Goal: Task Accomplishment & Management: Complete application form

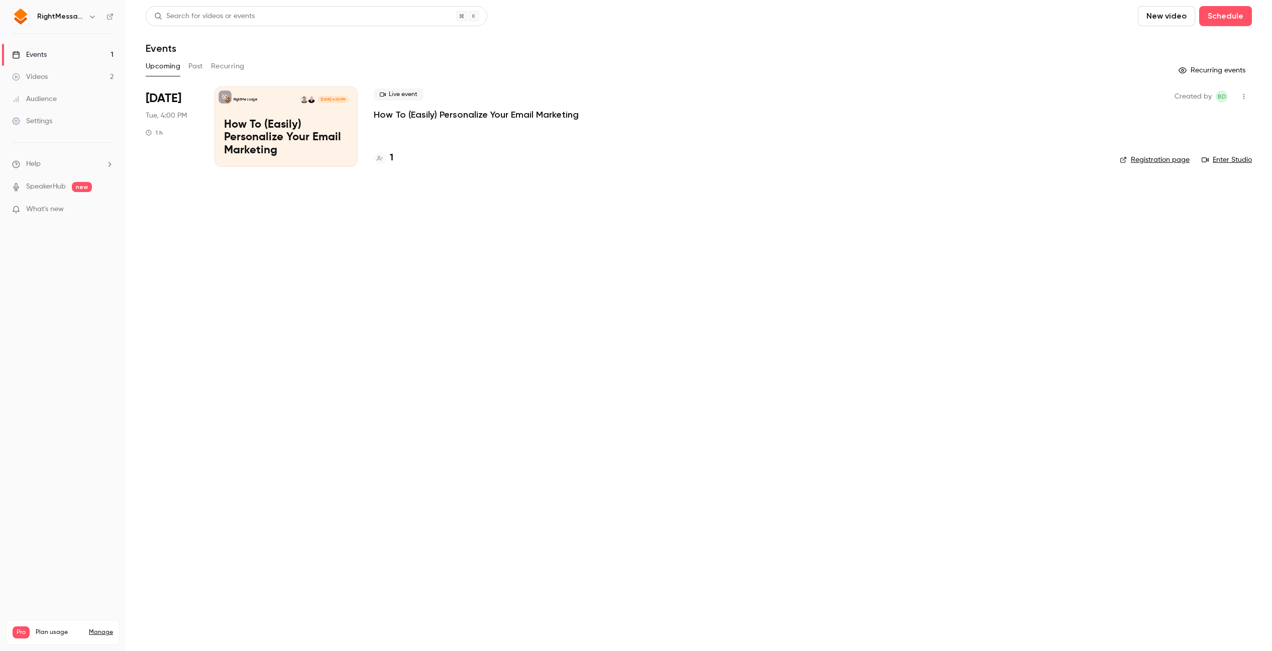
click at [196, 70] on button "Past" at bounding box center [195, 66] width 15 height 16
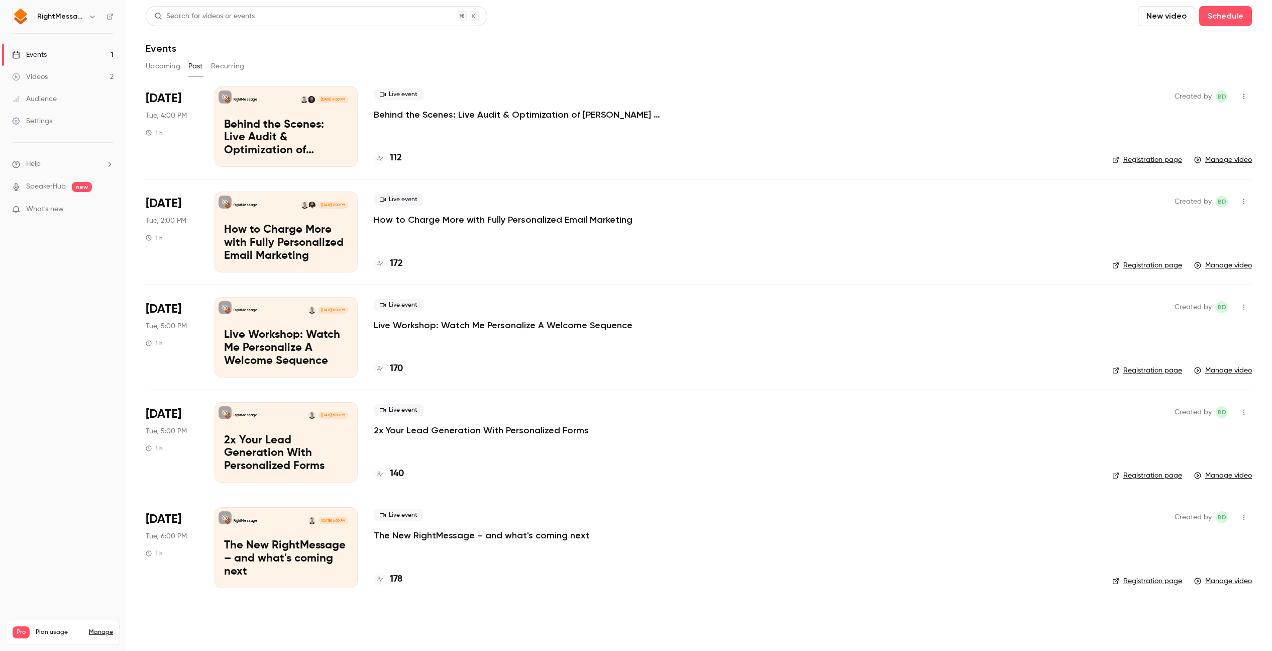
click at [468, 343] on div "Live event Live Workshop: Watch Me Personalize A Welcome Sequence 170" at bounding box center [735, 337] width 723 height 80
click at [468, 334] on div "Live event Live Workshop: Watch Me Personalize A Welcome Sequence 170" at bounding box center [735, 337] width 723 height 80
click at [469, 327] on p "Live Workshop: Watch Me Personalize A Welcome Sequence" at bounding box center [503, 325] width 259 height 12
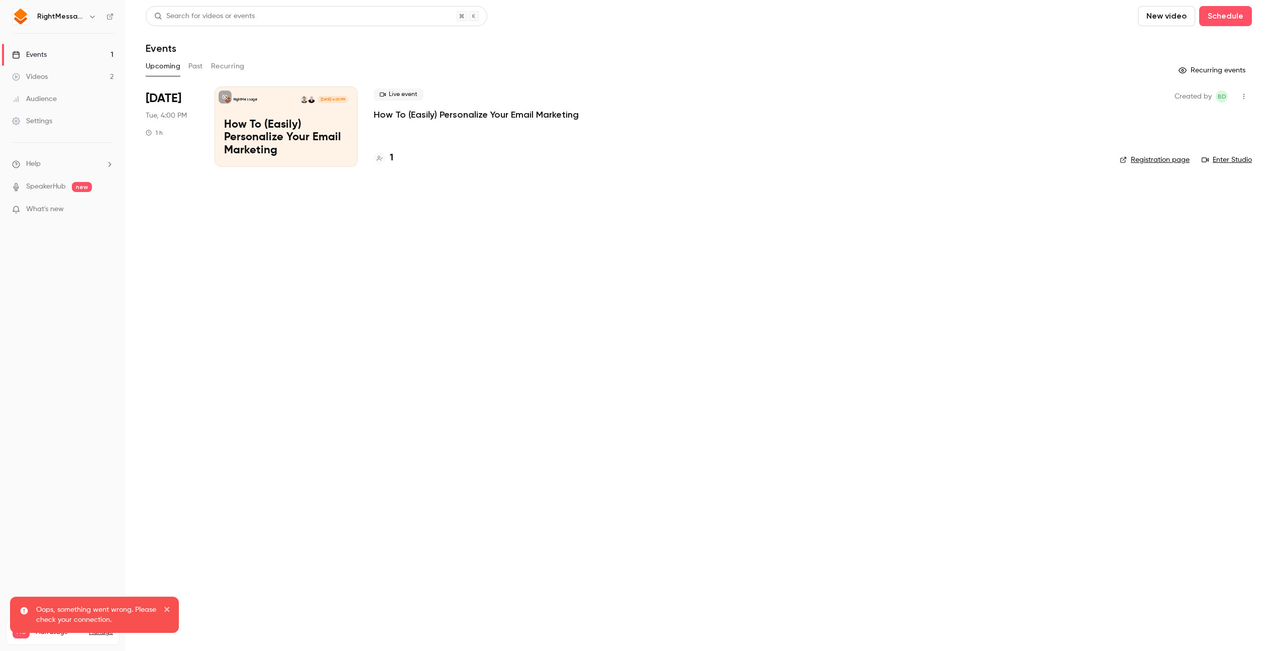
click at [167, 604] on button "close" at bounding box center [167, 610] width 7 height 12
click at [200, 70] on button "Past" at bounding box center [195, 66] width 15 height 16
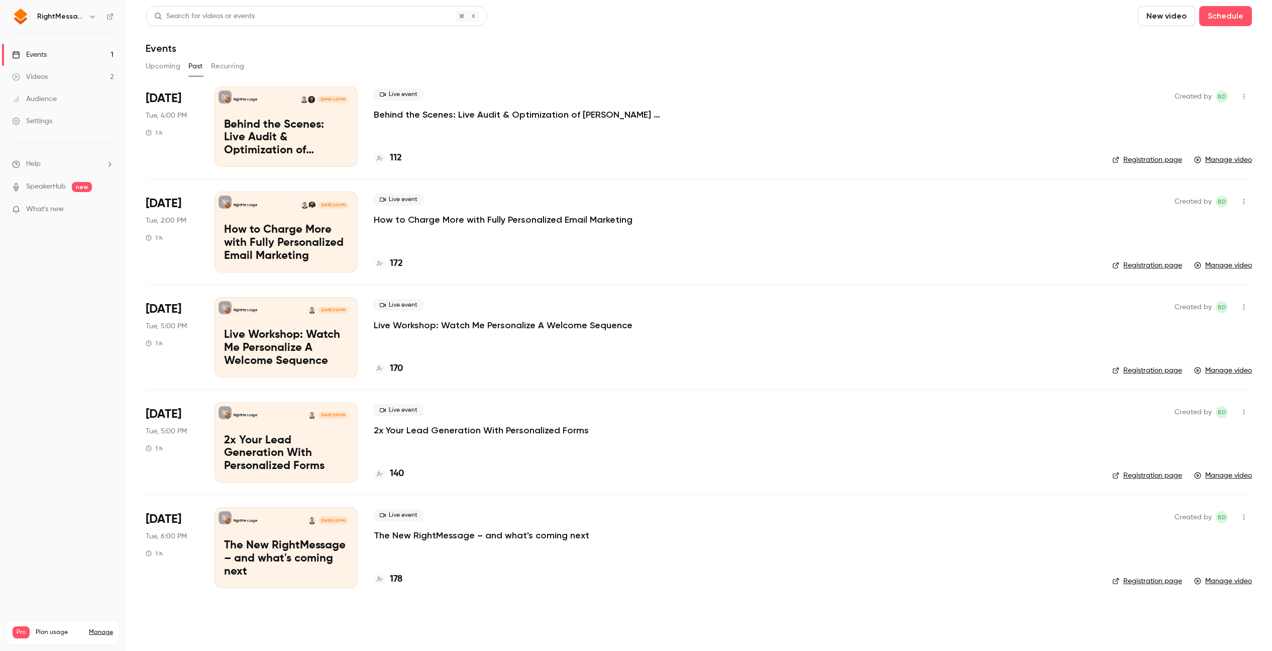
click at [84, 20] on div "RightMessage" at bounding box center [67, 17] width 61 height 12
click at [82, 14] on h6 "RightMessage" at bounding box center [60, 17] width 47 height 10
click at [88, 14] on icon "button" at bounding box center [92, 17] width 8 height 8
click at [88, 14] on div at bounding box center [636, 325] width 1272 height 651
click at [59, 166] on li "Help" at bounding box center [62, 164] width 101 height 11
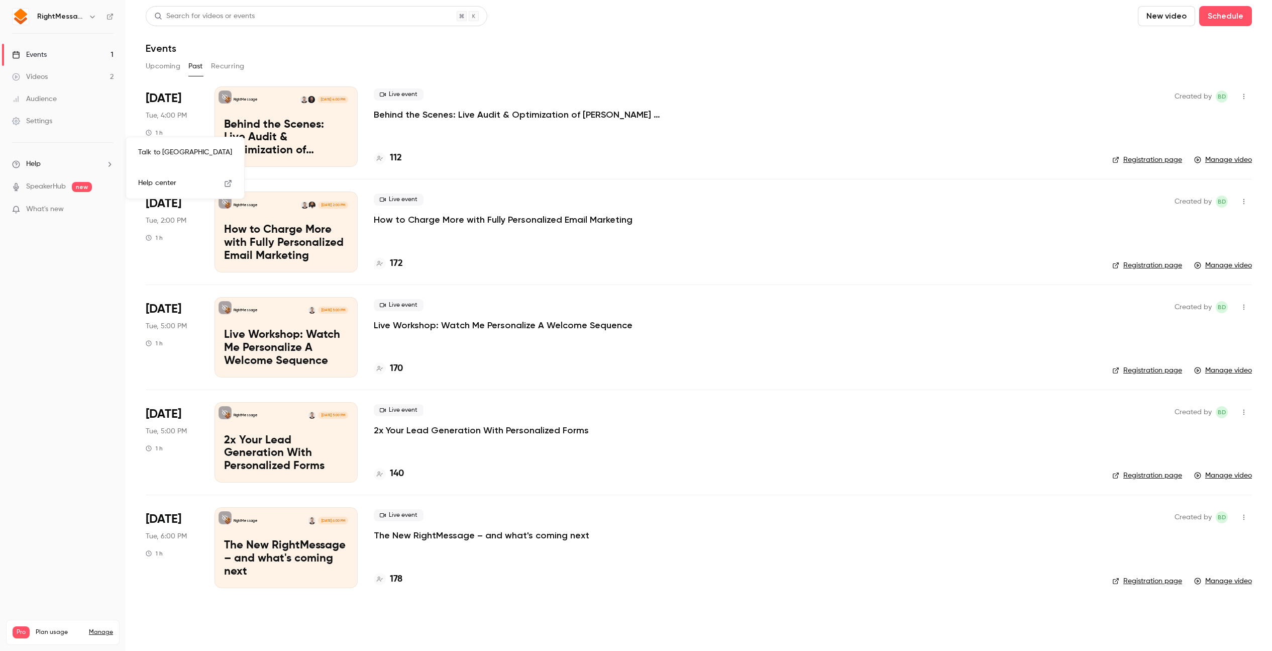
click at [150, 155] on link "Talk to [GEOGRAPHIC_DATA]" at bounding box center [185, 152] width 110 height 27
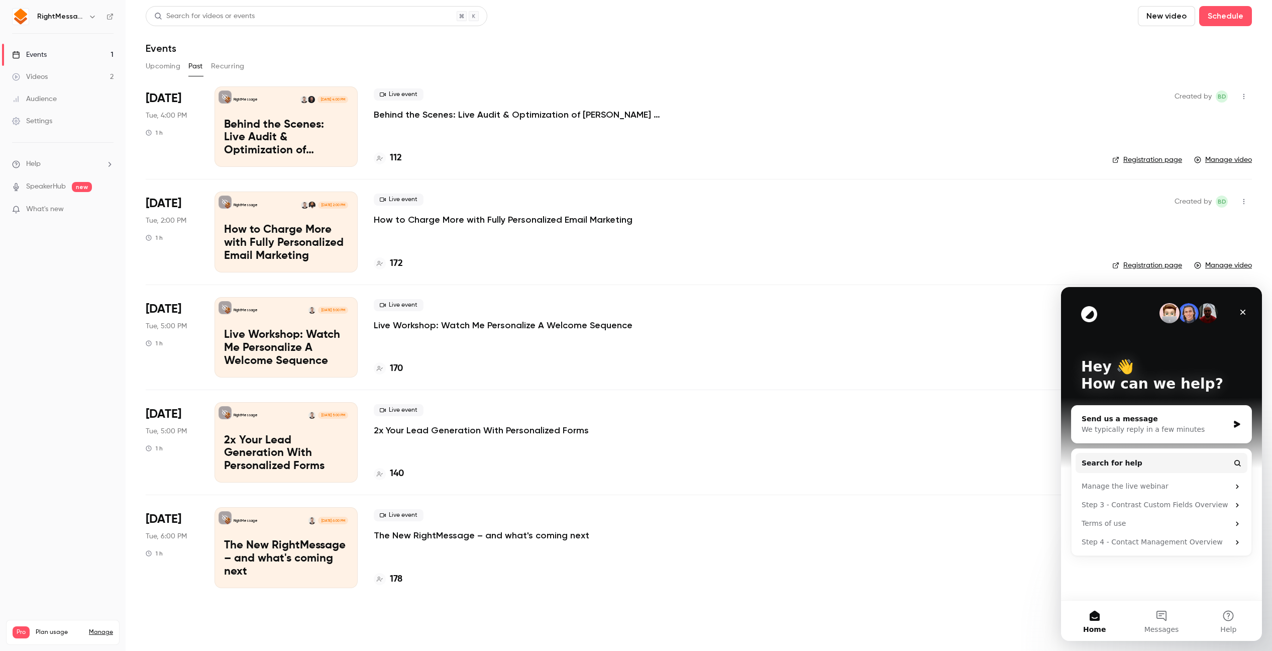
click at [1110, 416] on div "Send us a message" at bounding box center [1155, 419] width 147 height 11
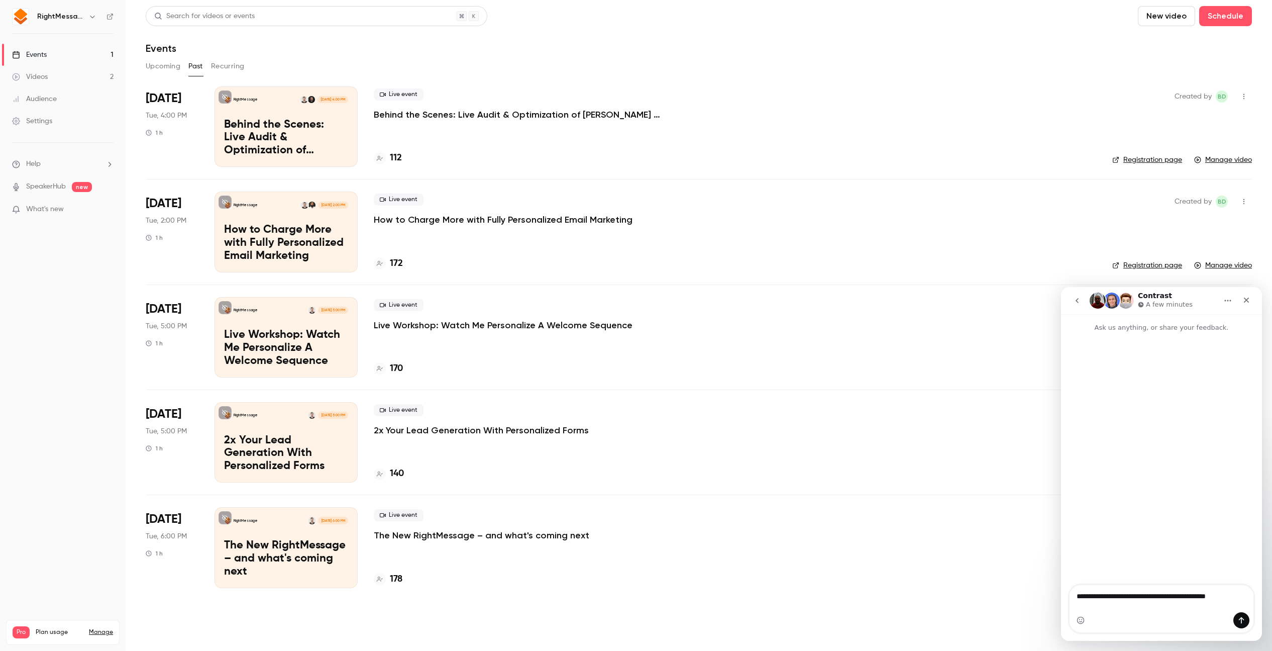
click at [303, 252] on p "How to Charge More with Fully Personalized Email Marketing" at bounding box center [286, 243] width 124 height 39
click at [301, 334] on p "Live Workshop: Watch Me Personalize A Welcome Sequence" at bounding box center [286, 348] width 124 height 39
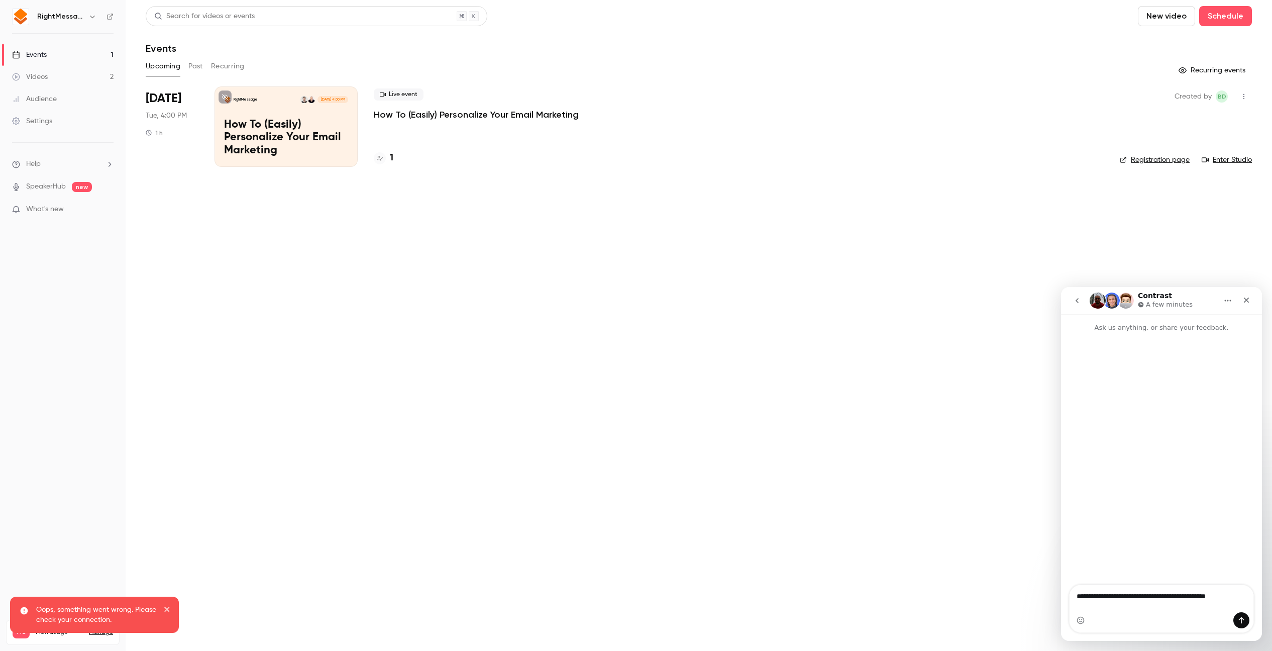
drag, startPoint x: 185, startPoint y: 72, endPoint x: 190, endPoint y: 65, distance: 8.4
click at [185, 72] on div "Upcoming Past Recurring" at bounding box center [699, 66] width 1106 height 16
click at [190, 64] on button "Past" at bounding box center [195, 66] width 15 height 16
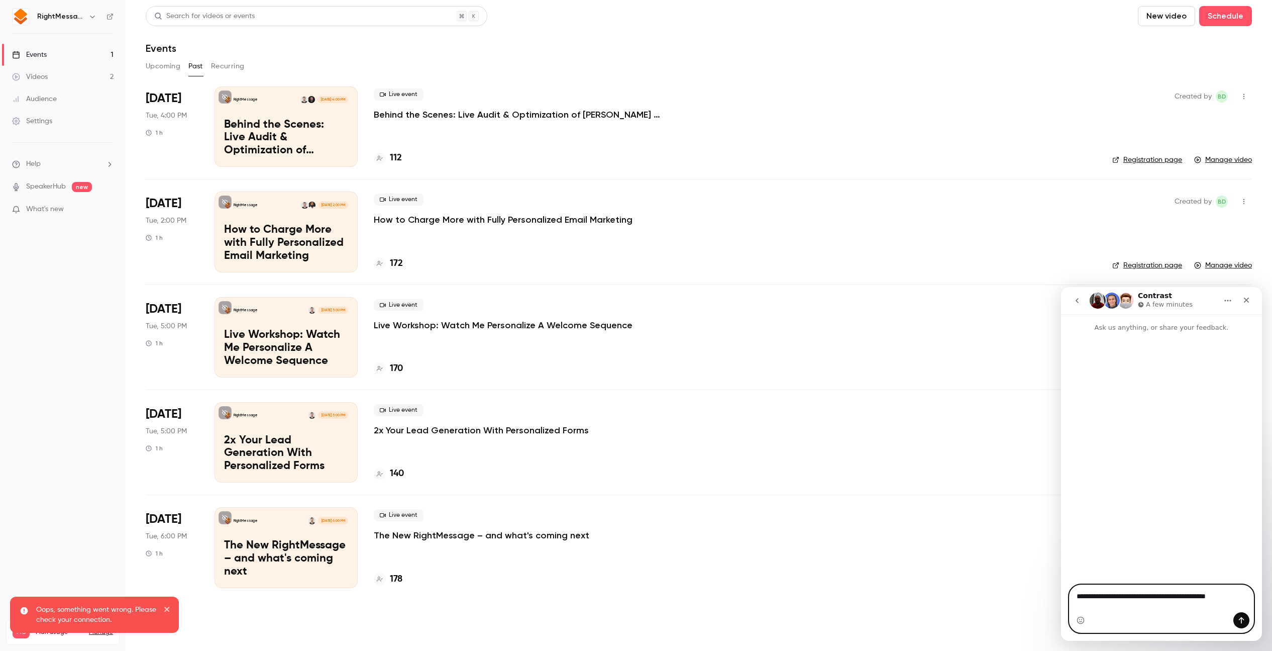
click at [1177, 602] on textarea "**********" at bounding box center [1162, 593] width 184 height 17
click at [1158, 602] on textarea "**********" at bounding box center [1162, 593] width 184 height 17
click at [1142, 604] on textarea "**********" at bounding box center [1162, 598] width 184 height 27
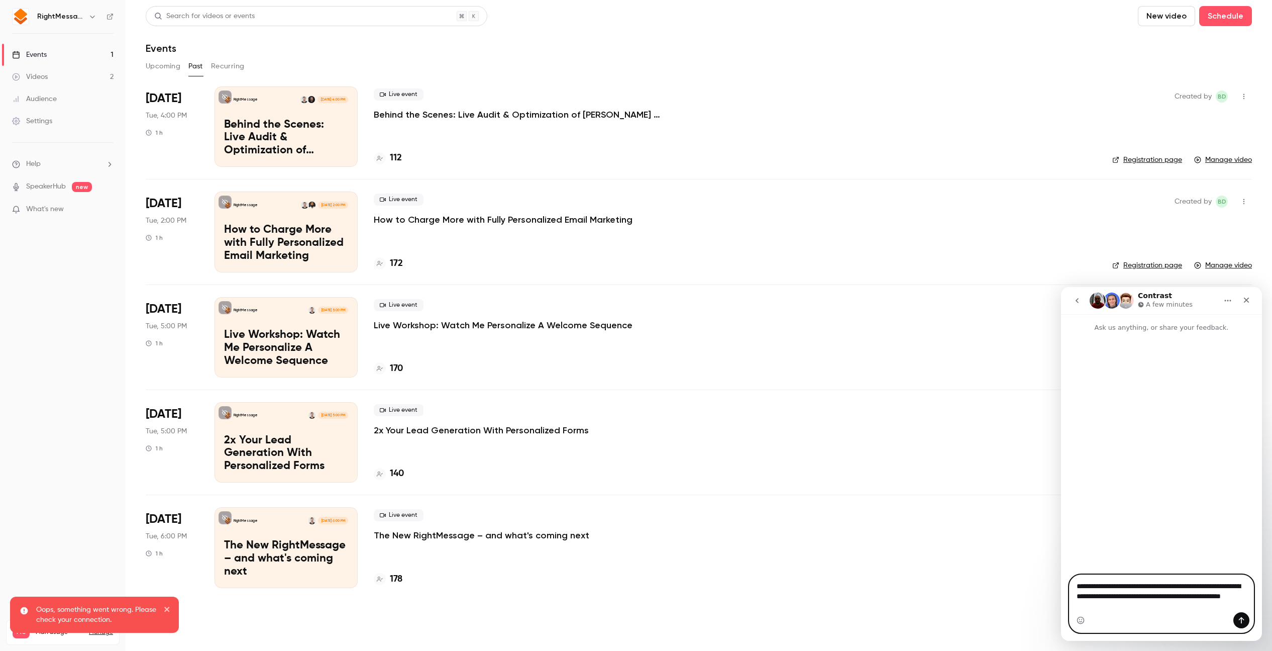
type textarea "**********"
click at [1236, 617] on button "Send a message…" at bounding box center [1242, 620] width 16 height 16
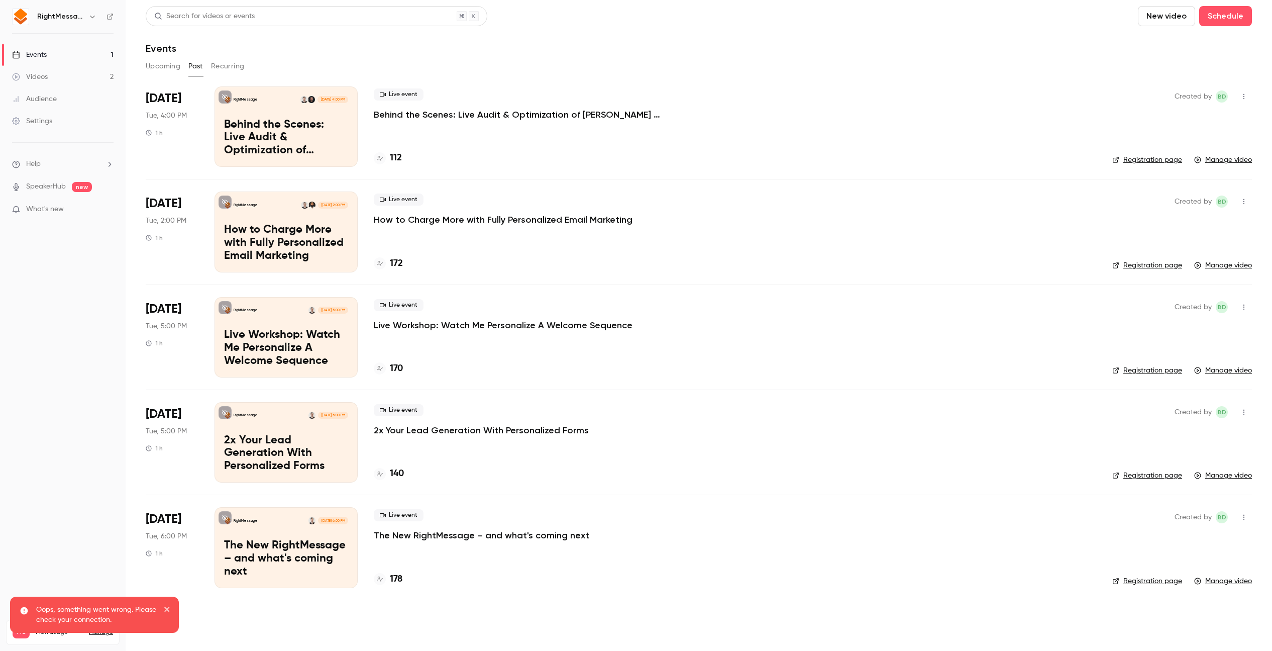
click at [172, 70] on button "Upcoming" at bounding box center [163, 66] width 35 height 16
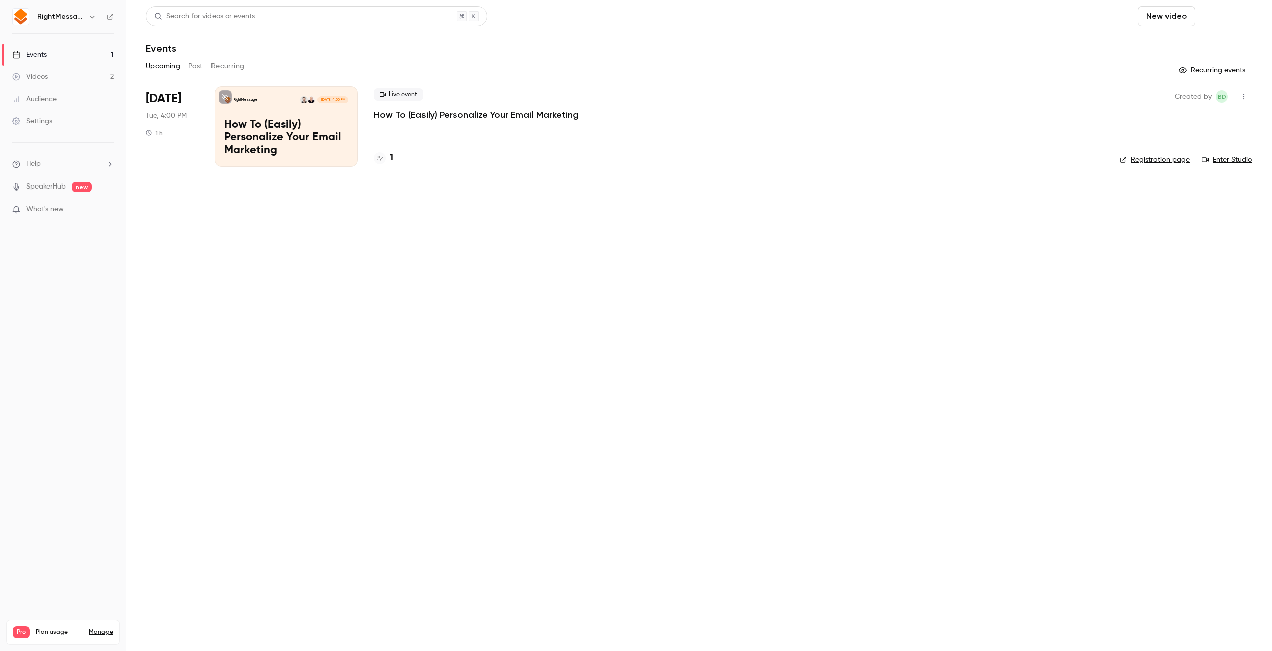
click at [1207, 14] on button "Schedule" at bounding box center [1225, 16] width 53 height 20
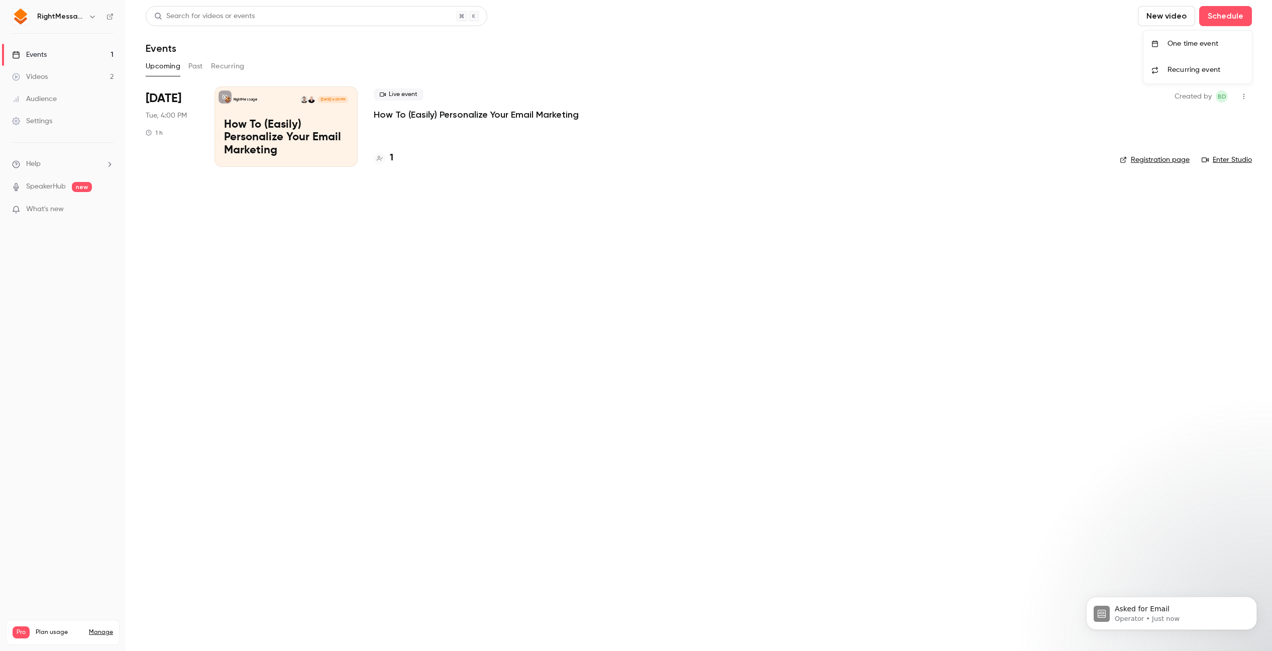
click at [1185, 41] on div "One time event" at bounding box center [1206, 44] width 76 height 10
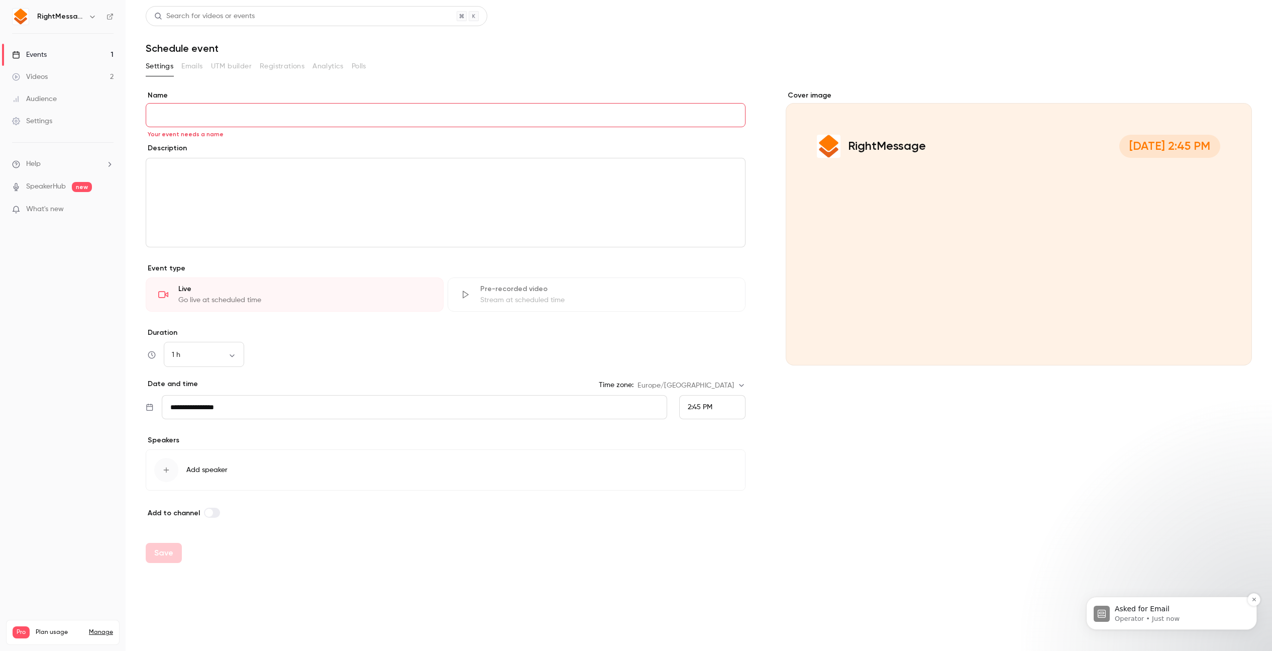
click at [1150, 604] on div "Asked for Email" at bounding box center [1179, 608] width 133 height 13
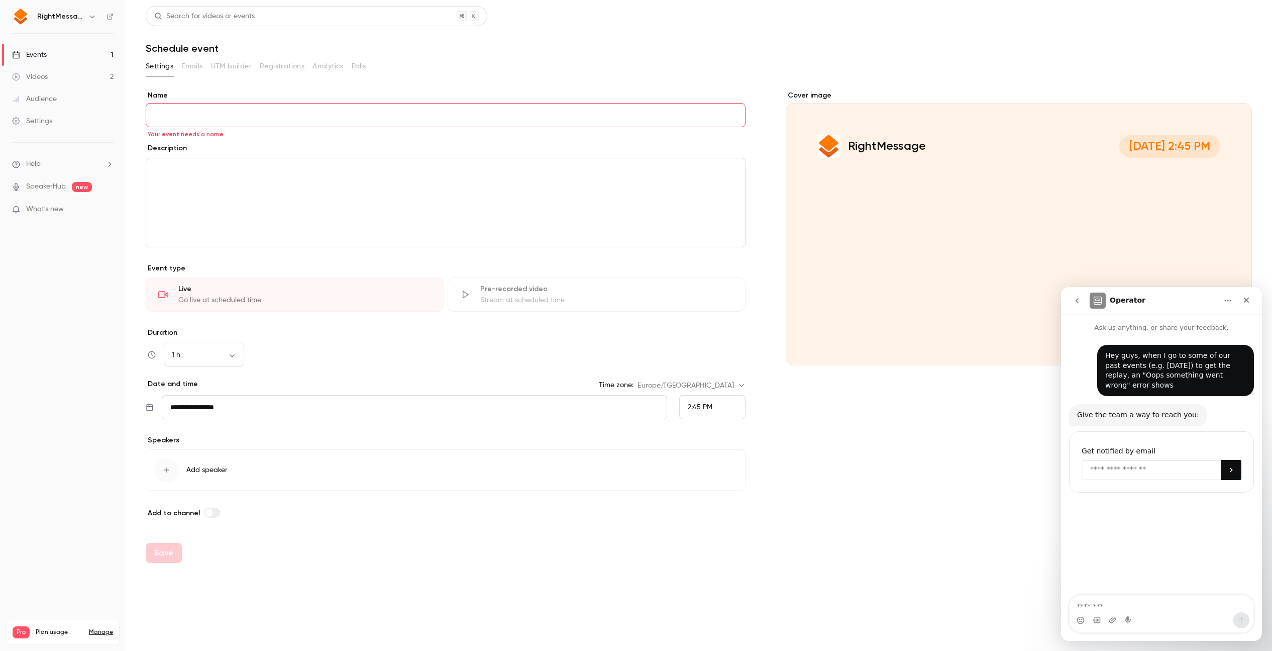
click at [1134, 468] on input "Enter your email" at bounding box center [1152, 470] width 140 height 20
type input "**********"
click at [1229, 468] on icon "Submit" at bounding box center [1232, 470] width 8 height 8
click at [1247, 300] on icon "Close" at bounding box center [1247, 300] width 8 height 8
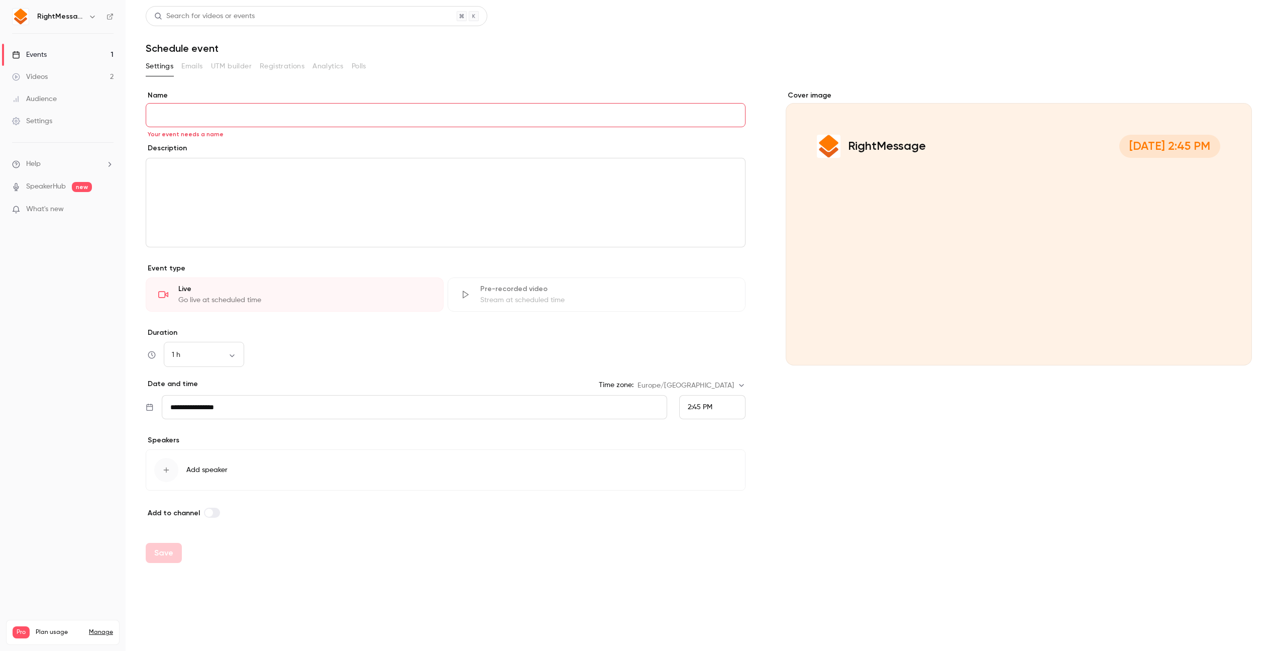
click at [280, 101] on div "Name Your event needs a name" at bounding box center [446, 108] width 600 height 37
click at [281, 106] on input "Name" at bounding box center [446, 115] width 600 height 24
paste input "**********"
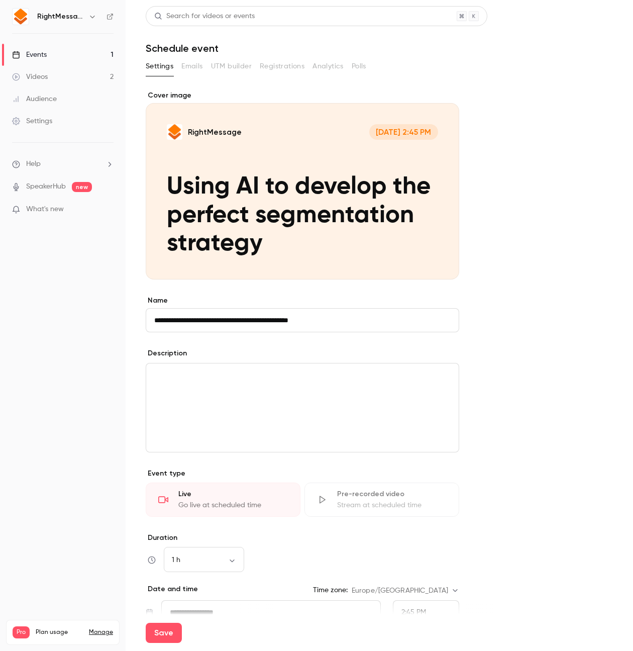
type input "**********"
click at [254, 400] on div "editor" at bounding box center [302, 407] width 313 height 88
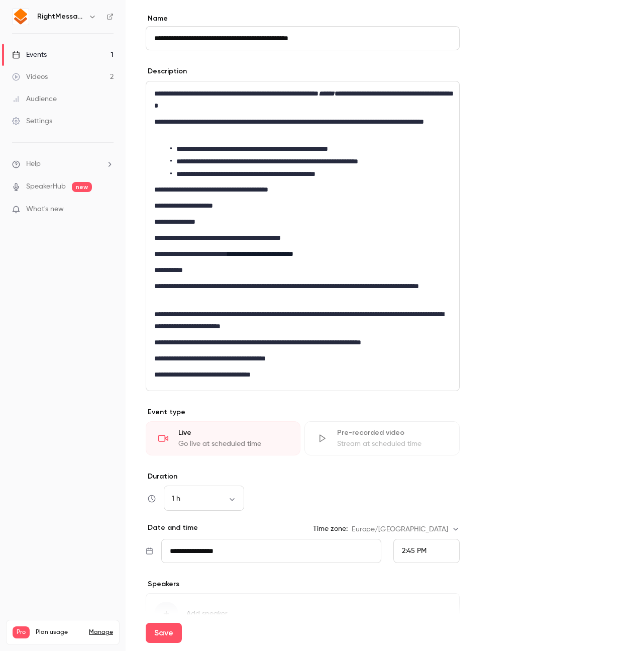
scroll to position [348, 0]
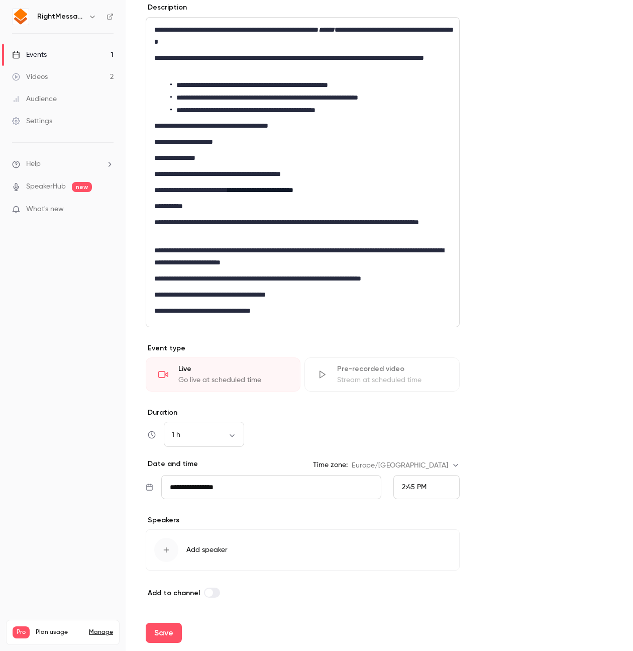
click at [233, 489] on input "**********" at bounding box center [271, 487] width 220 height 24
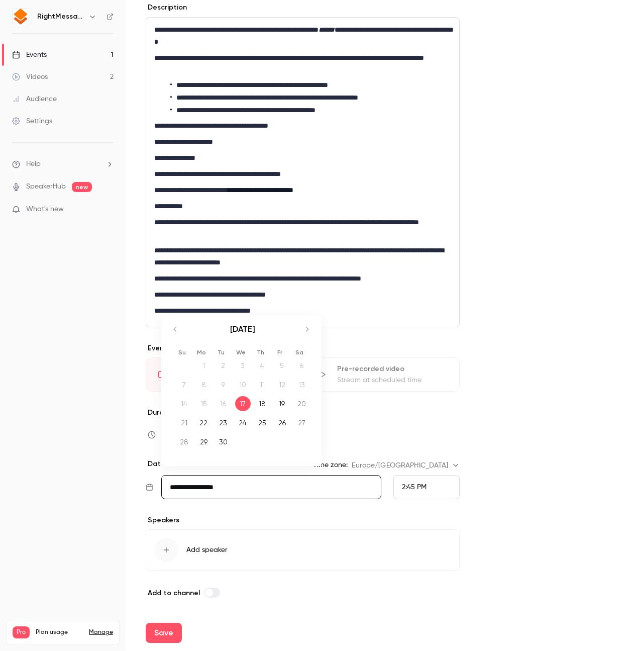
click at [238, 421] on div "24" at bounding box center [243, 422] width 16 height 15
type input "**********"
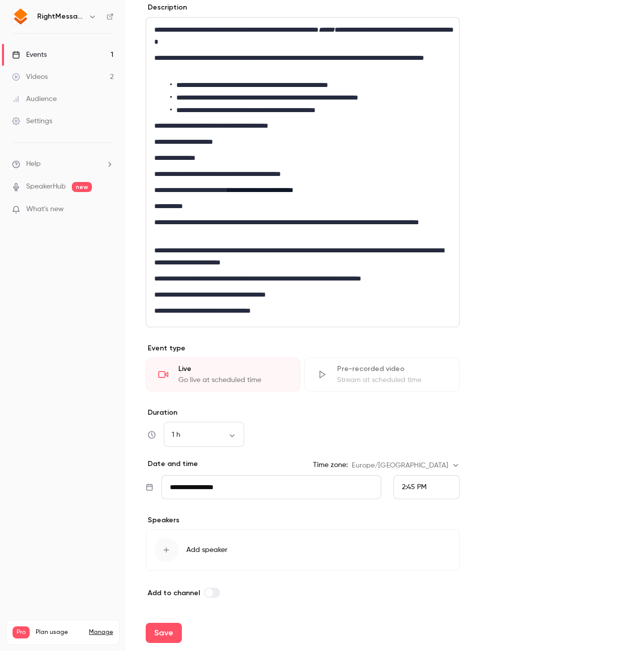
click at [424, 481] on div "2:45 PM" at bounding box center [426, 487] width 66 height 24
click at [419, 413] on span "3:00 PM" at bounding box center [414, 413] width 26 height 7
click at [532, 437] on form "**********" at bounding box center [379, 194] width 467 height 898
click at [161, 548] on div "button" at bounding box center [166, 550] width 24 height 24
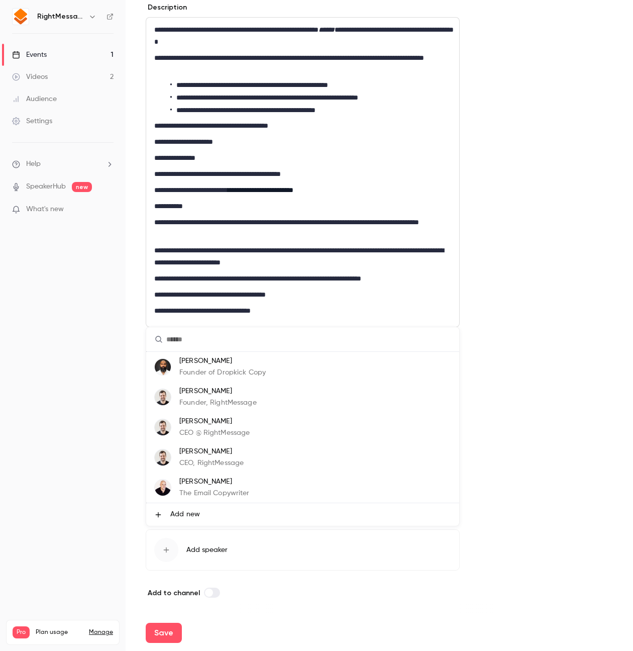
click at [217, 403] on p "Founder, RightMessage" at bounding box center [217, 402] width 77 height 11
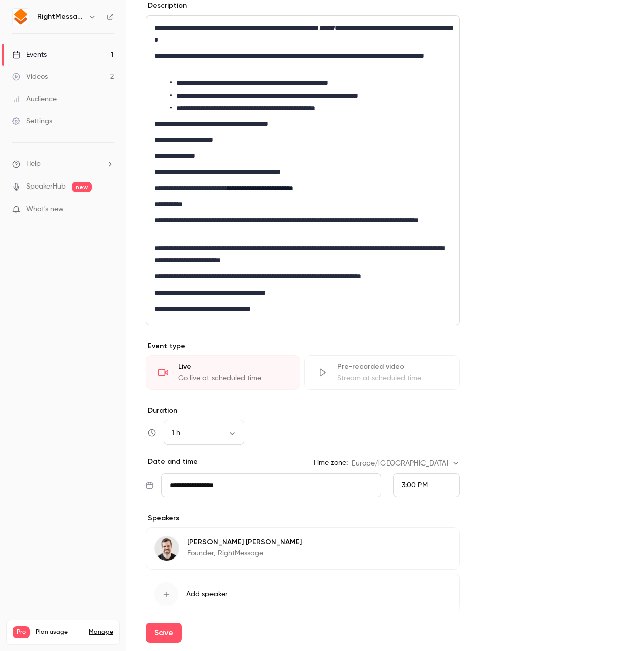
scroll to position [393, 0]
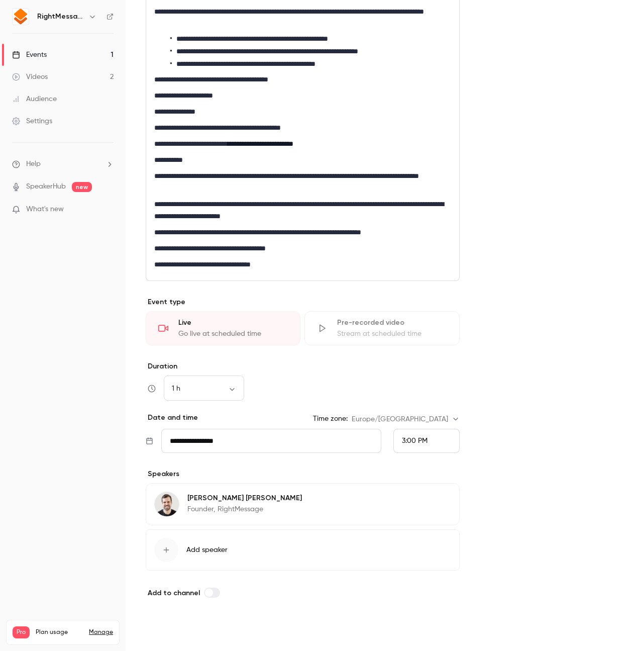
click at [173, 637] on button "Save" at bounding box center [164, 633] width 36 height 20
type input "**********"
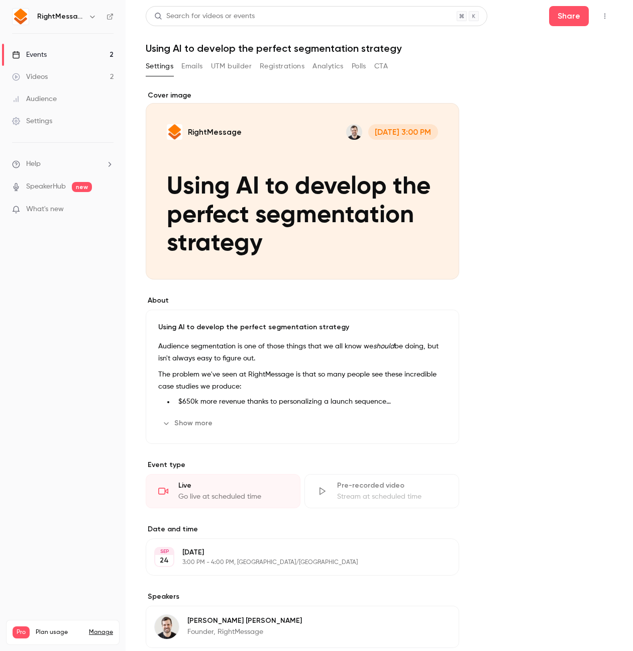
click at [196, 64] on button "Emails" at bounding box center [191, 66] width 21 height 16
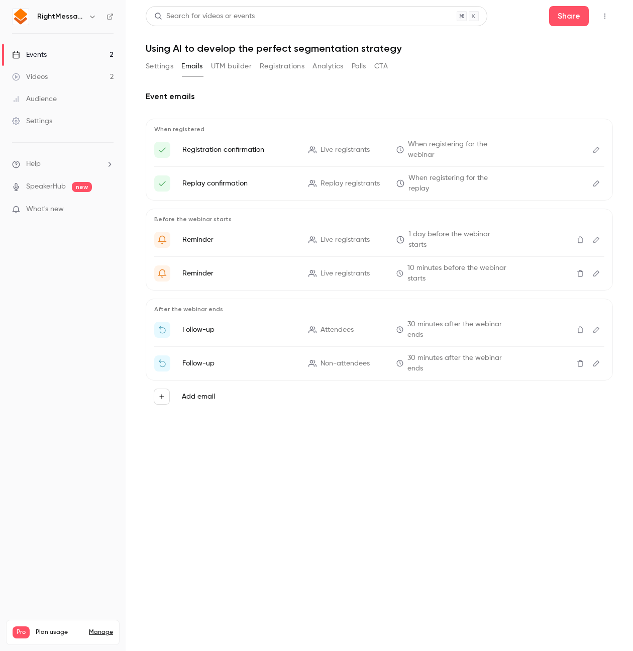
click at [196, 325] on p "Follow-up" at bounding box center [239, 330] width 114 height 10
click at [597, 326] on icon "Edit" at bounding box center [596, 329] width 8 height 7
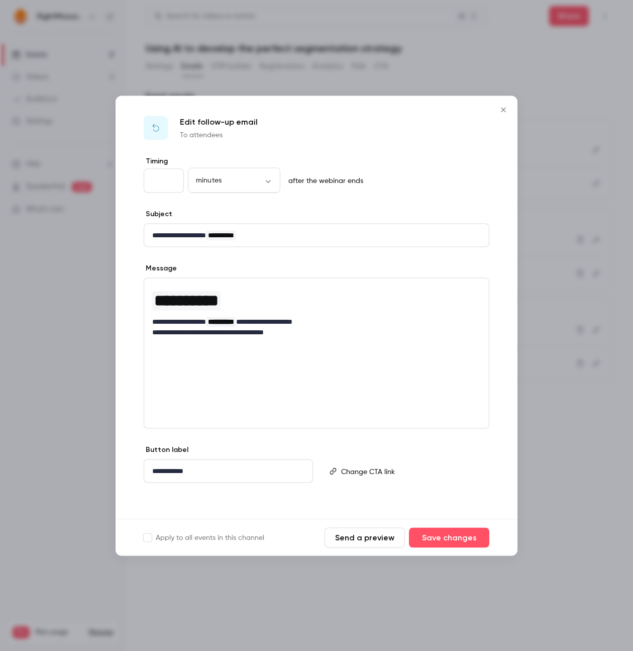
click at [499, 103] on button "Close" at bounding box center [503, 109] width 20 height 20
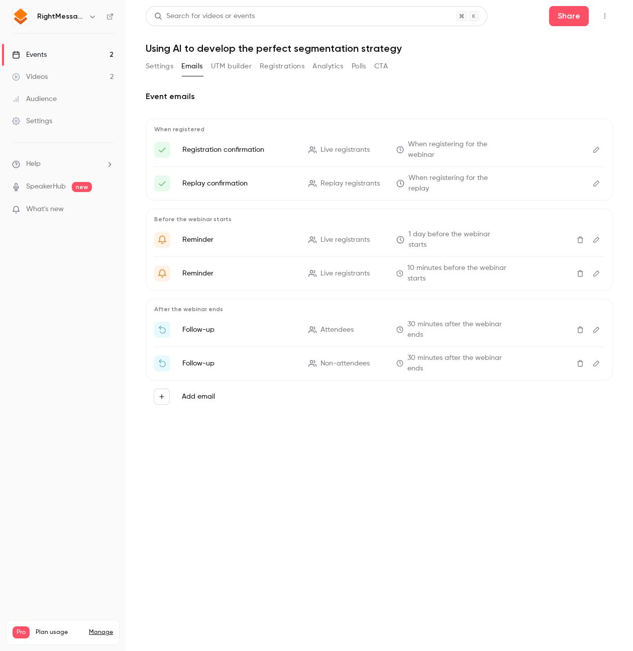
click at [583, 326] on icon "Delete" at bounding box center [580, 329] width 8 height 7
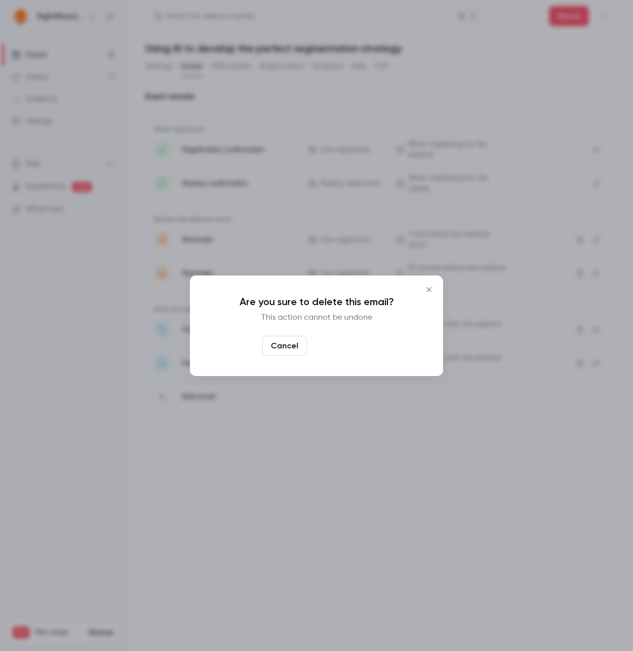
click at [360, 344] on button "Yes, delete" at bounding box center [341, 346] width 60 height 20
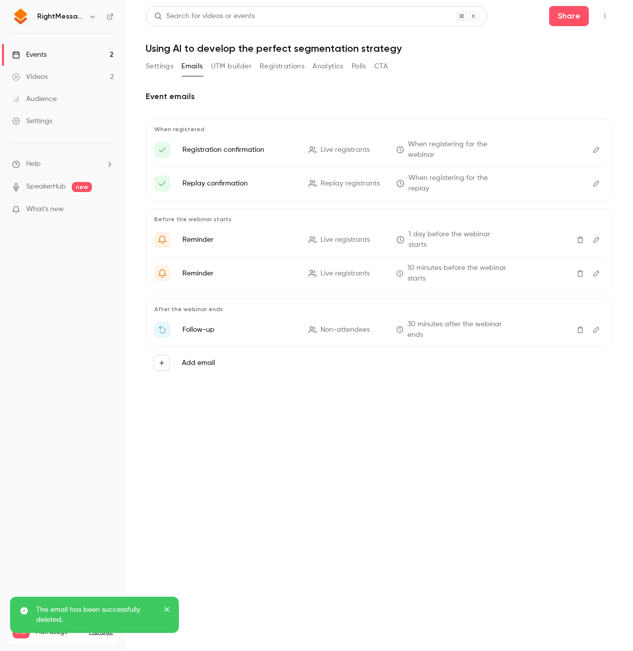
click at [583, 326] on icon "Delete" at bounding box center [580, 329] width 8 height 7
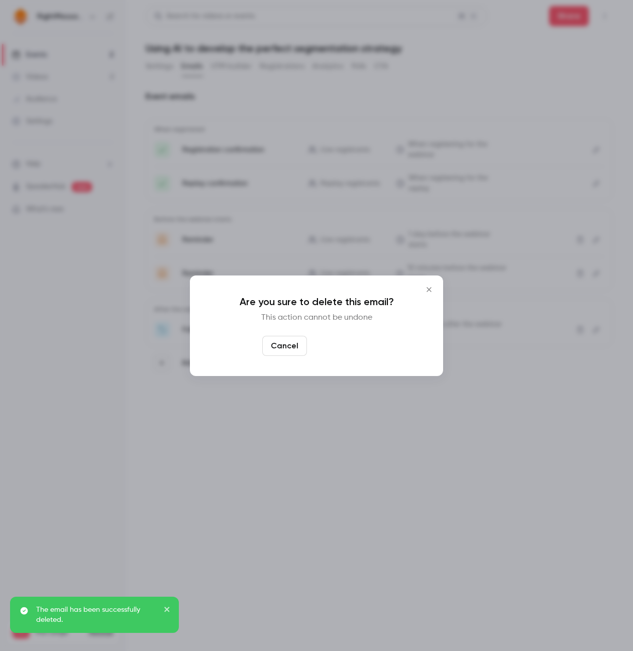
click at [347, 349] on button "Yes, delete" at bounding box center [341, 346] width 60 height 20
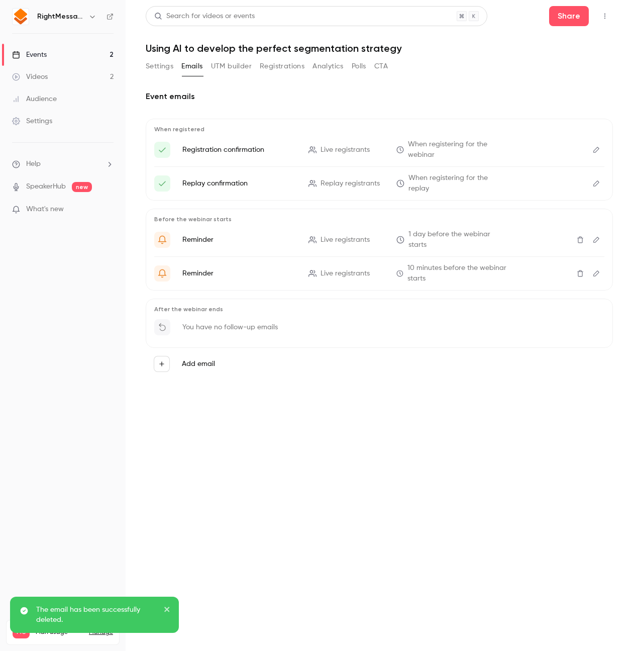
click at [233, 72] on button "UTM builder" at bounding box center [231, 66] width 41 height 16
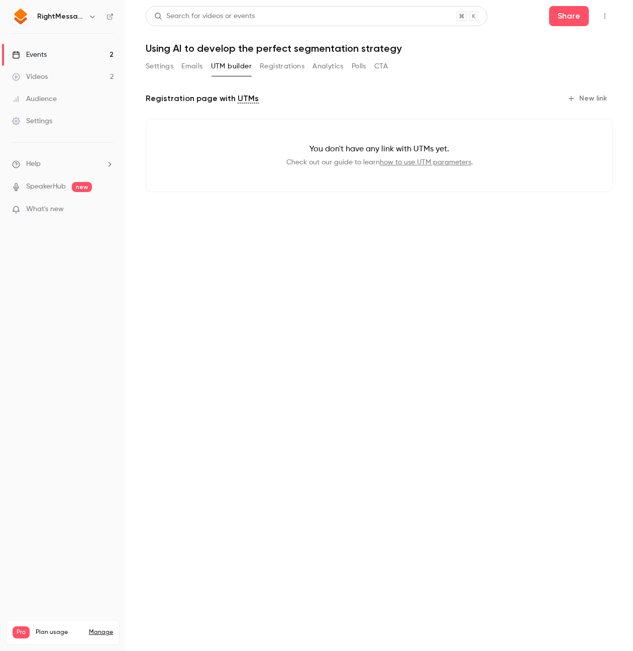
click at [270, 66] on button "Registrations" at bounding box center [282, 66] width 45 height 16
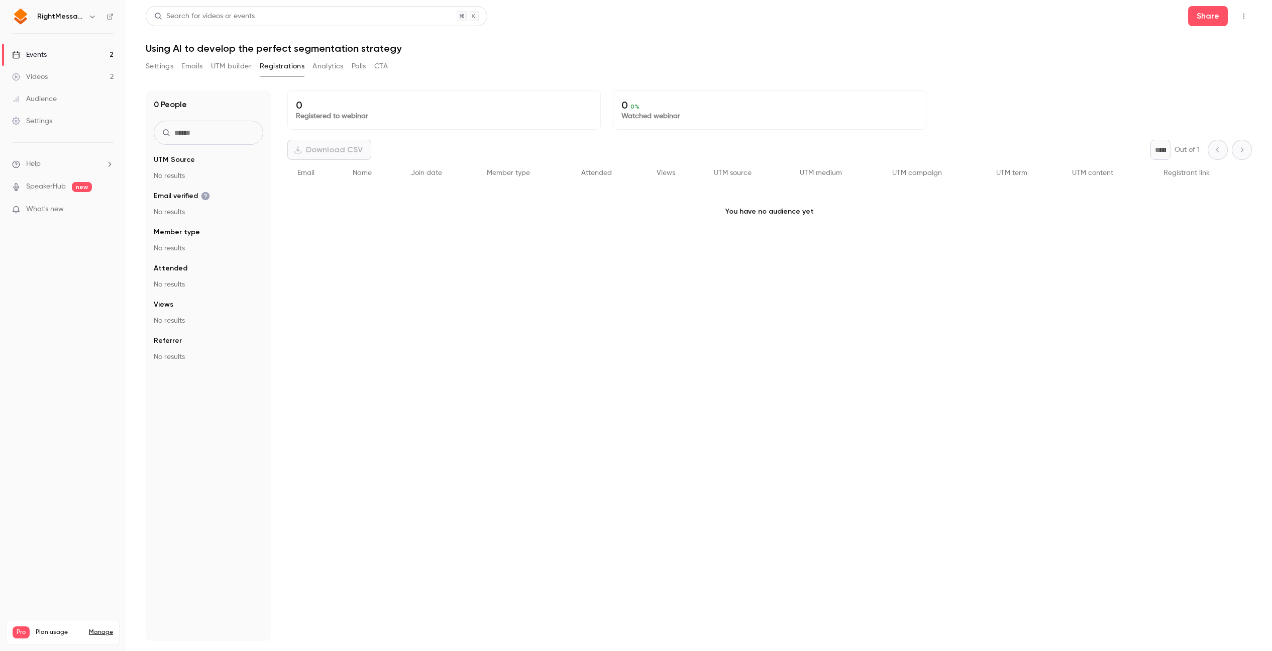
click at [165, 67] on button "Settings" at bounding box center [160, 66] width 28 height 16
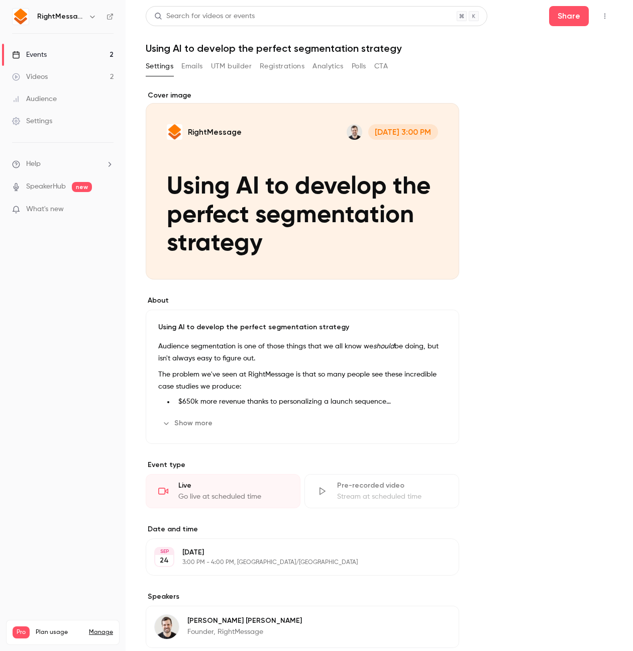
click at [258, 67] on div "Settings Emails UTM builder Registrations Analytics Polls CTA" at bounding box center [267, 66] width 242 height 16
click at [266, 63] on button "Registrations" at bounding box center [282, 66] width 45 height 16
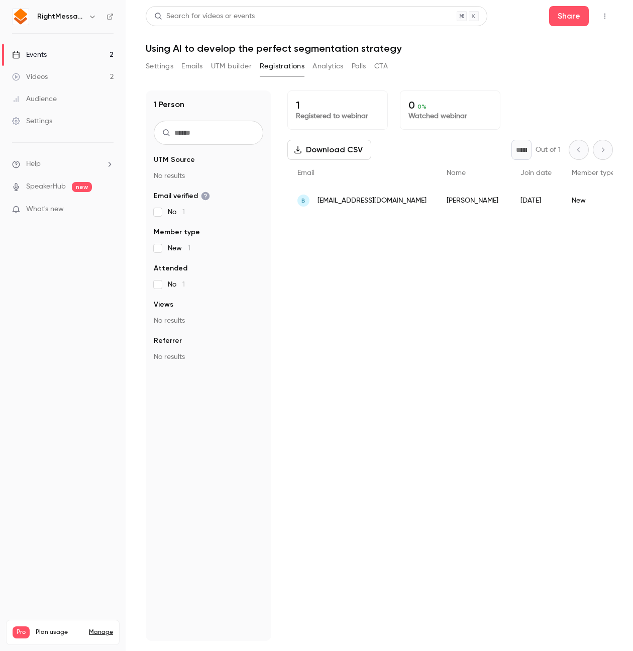
click at [516, 332] on div "1 Registered to webinar 0 0 % Watched webinar Download CSV * Out of 1 Email Nam…" at bounding box center [450, 365] width 326 height 550
click at [58, 45] on link "Events 2" at bounding box center [63, 55] width 126 height 22
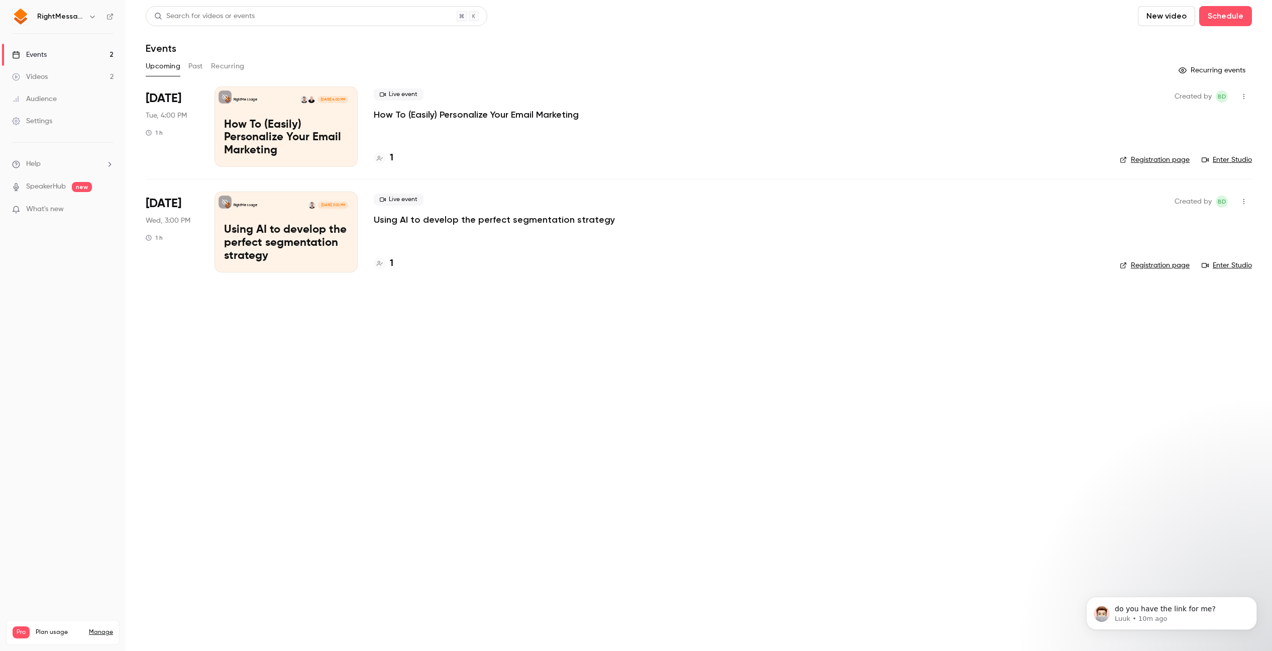
click at [308, 241] on p "Using AI to develop the perfect segmentation strategy" at bounding box center [286, 243] width 124 height 39
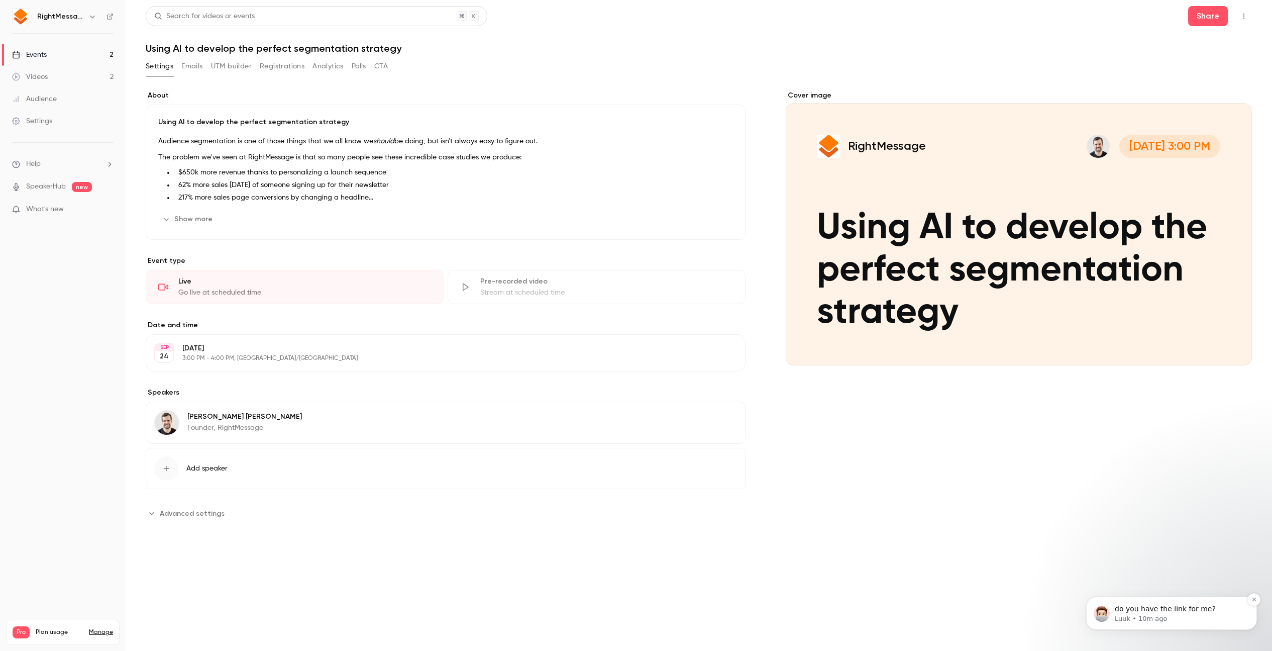
click at [633, 608] on p "do you have the link for me?" at bounding box center [1180, 609] width 130 height 10
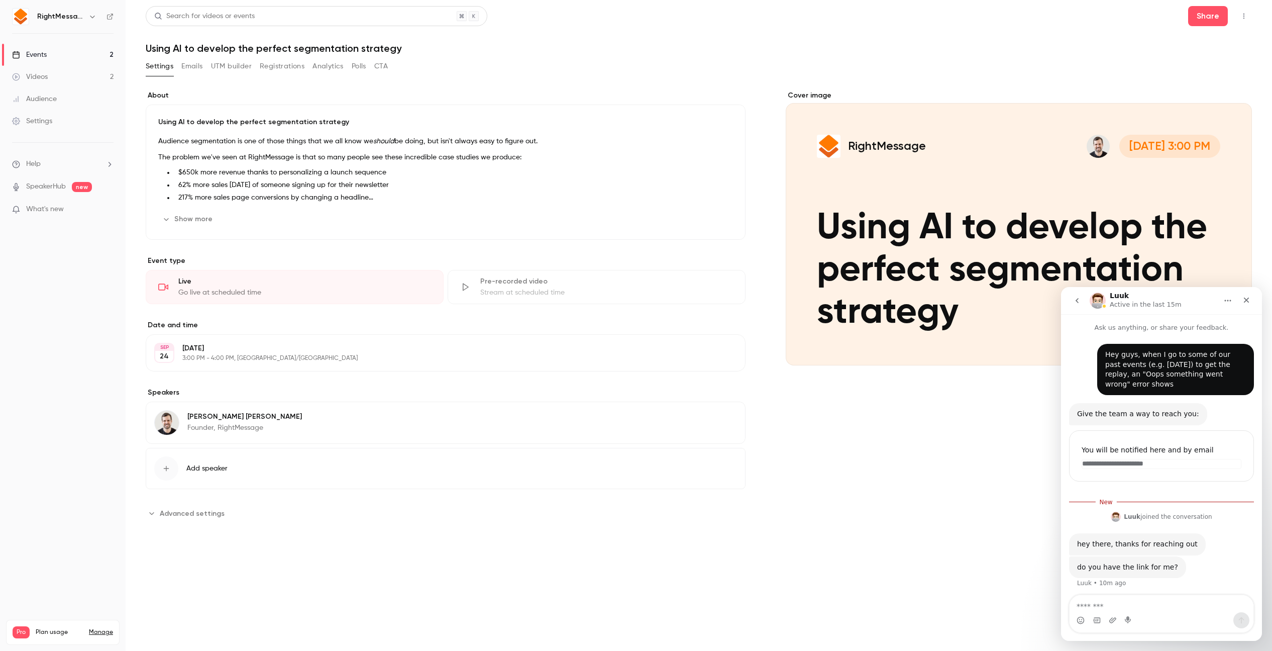
scroll to position [4, 0]
click at [54, 58] on link "Events 2" at bounding box center [63, 55] width 126 height 22
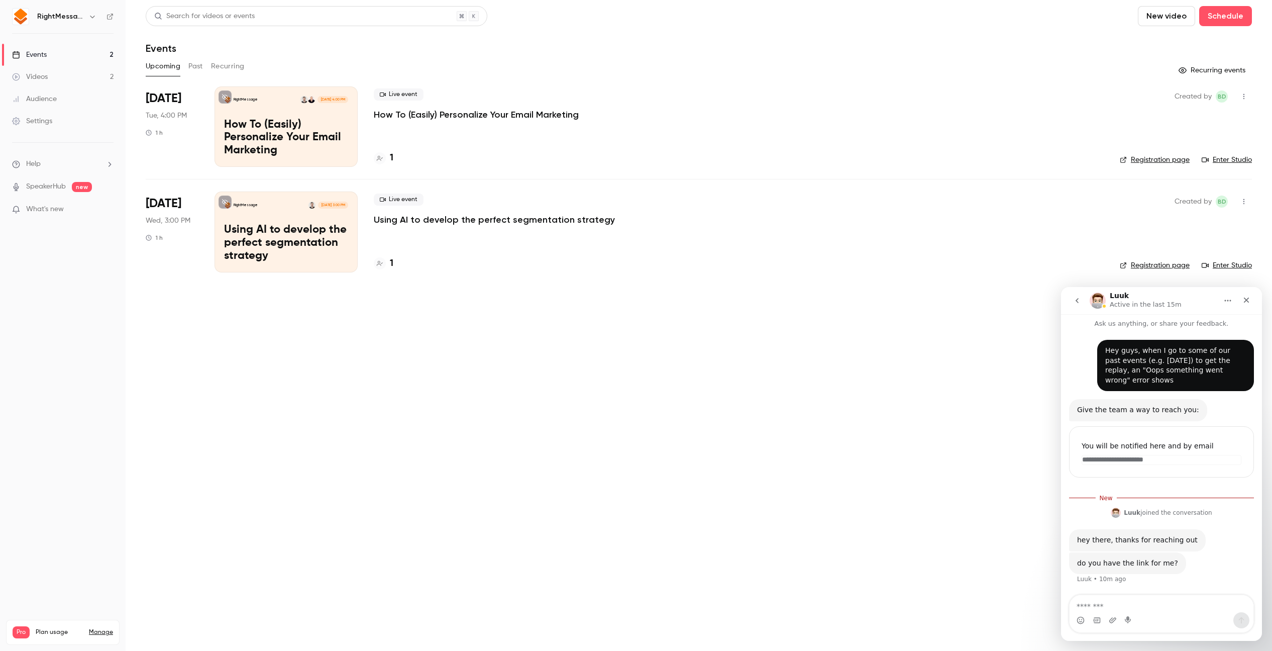
click at [188, 64] on button "Past" at bounding box center [195, 66] width 15 height 16
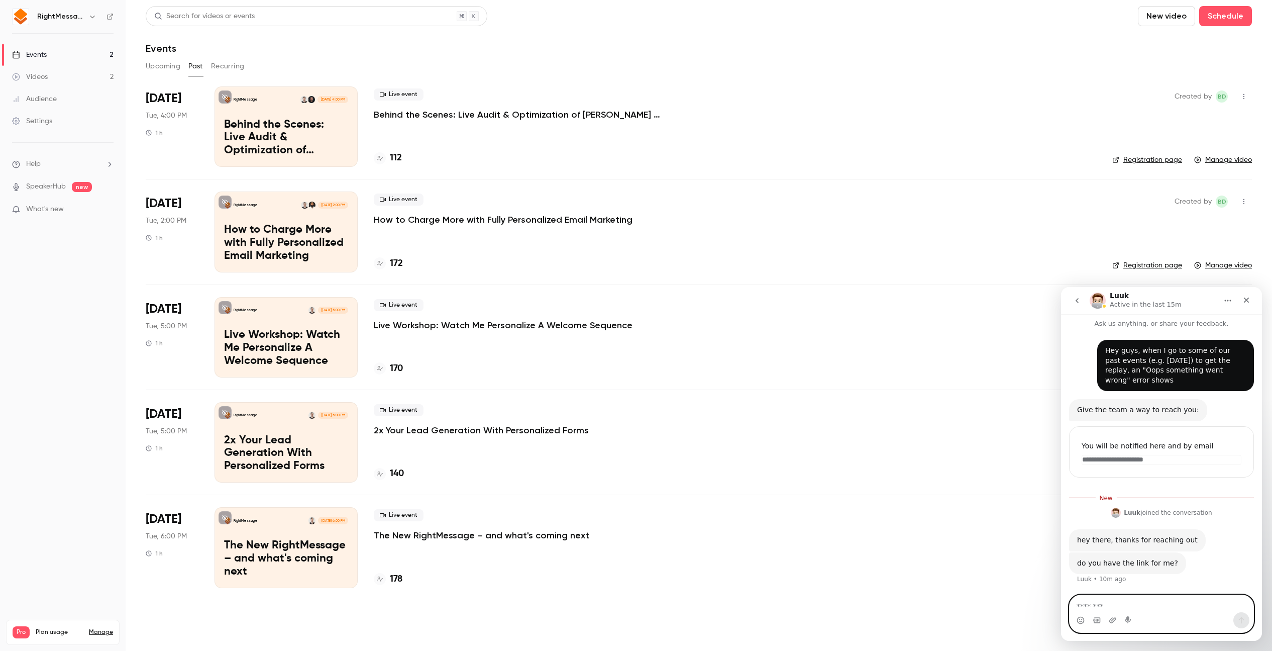
click at [633, 603] on textarea "Message…" at bounding box center [1162, 603] width 184 height 17
type textarea "**********"
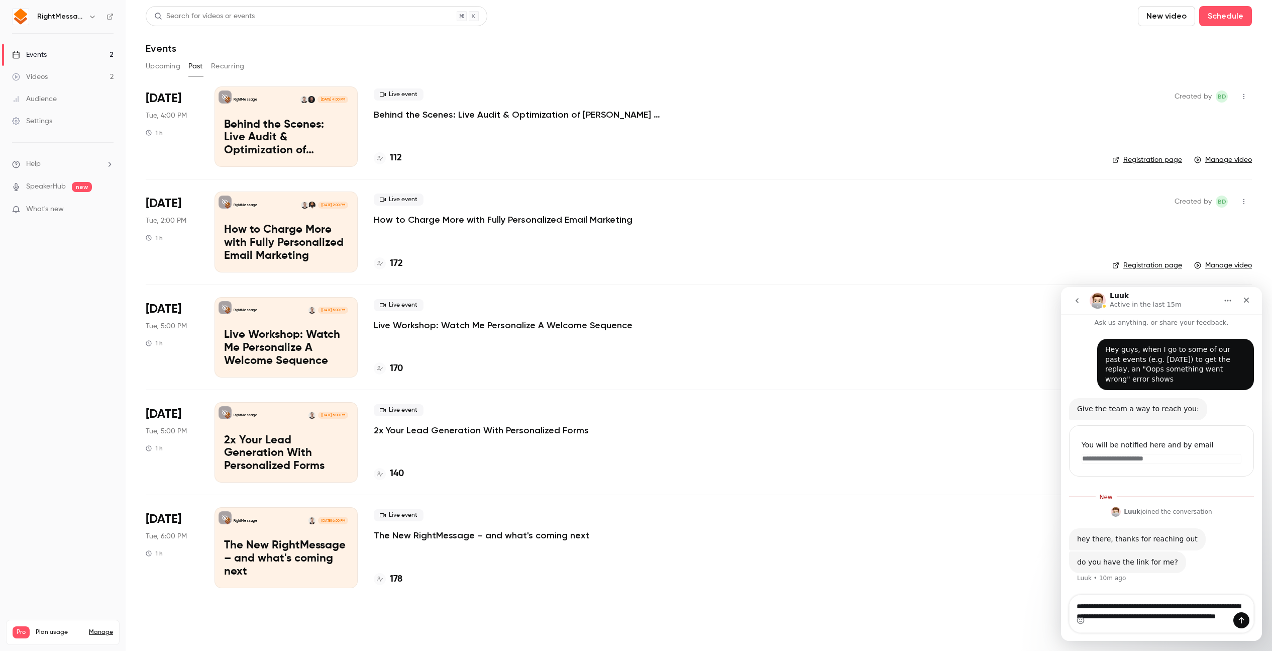
click at [426, 333] on div "Live event Live Workshop: Watch Me Personalize A Welcome Sequence 170" at bounding box center [735, 337] width 723 height 80
click at [425, 329] on p "Live Workshop: Watch Me Personalize A Welcome Sequence" at bounding box center [503, 325] width 259 height 12
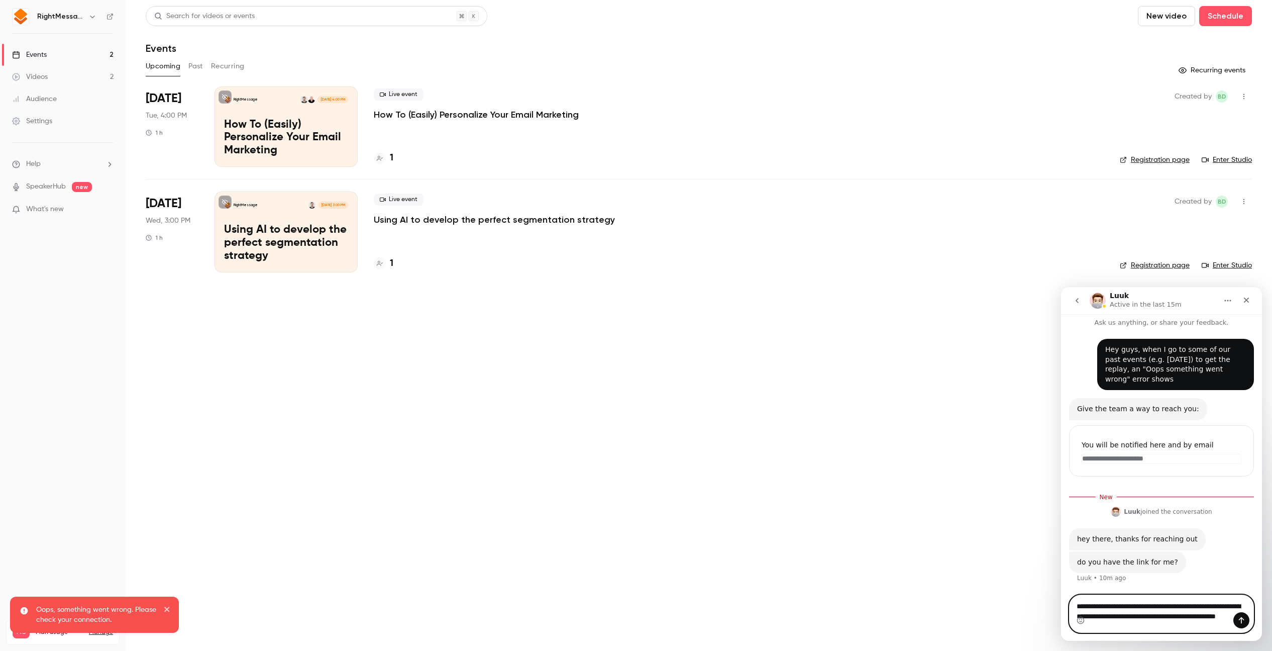
click at [633, 609] on textarea "**********" at bounding box center [1162, 613] width 184 height 37
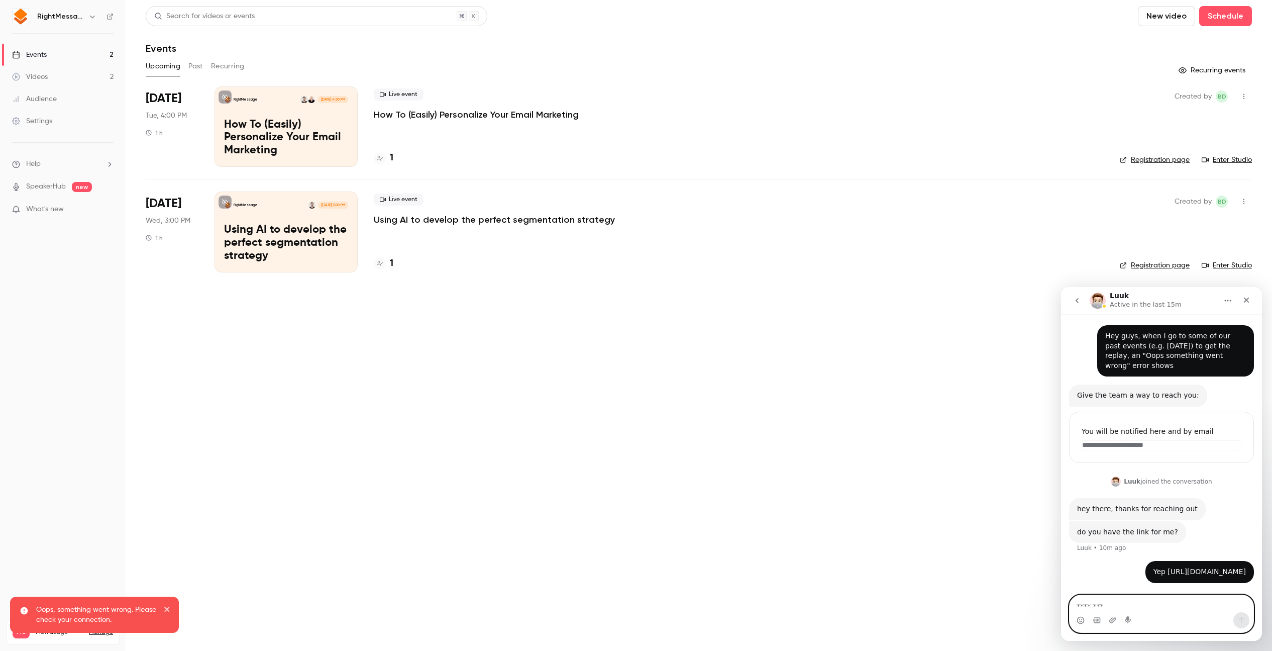
scroll to position [57, 0]
